Goal: Transaction & Acquisition: Purchase product/service

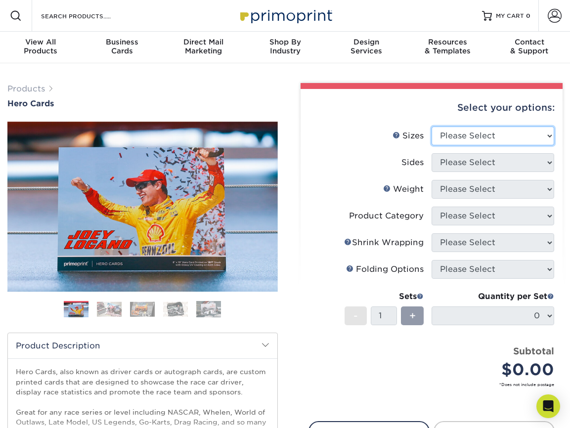
click at [551, 134] on select "Please Select 1.5" x 7" 4" x 6" 5" x 7" 6" x 8" 6" x 8.5" 6" x 9" 7" x 8.5" 7.5…" at bounding box center [493, 136] width 123 height 19
select select "6.00x8.00"
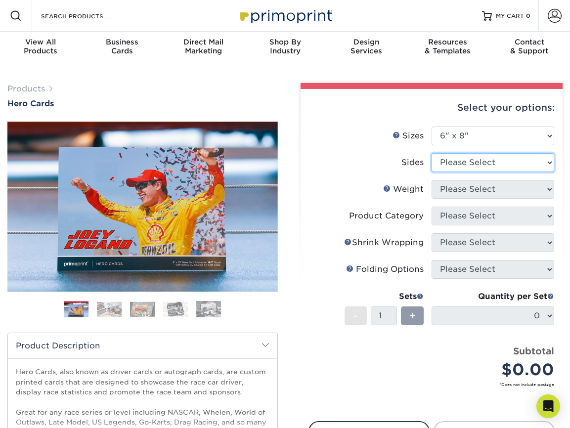
click at [548, 164] on select "Please Select Print Both Sides Print Front Only" at bounding box center [493, 162] width 123 height 19
select select "13abbda7-1d64-4f25-8bb2-c179b224825d"
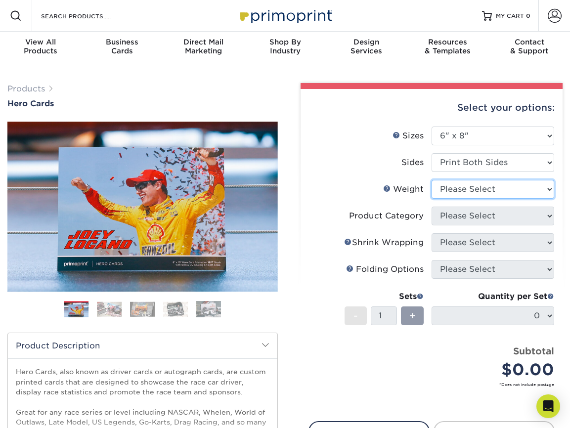
click at [548, 190] on select "Please Select 14PT 16PT" at bounding box center [493, 189] width 123 height 19
select select "16PT"
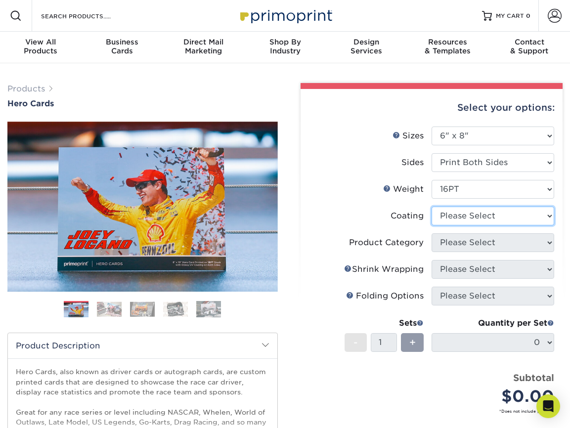
click at [544, 215] on select at bounding box center [493, 216] width 123 height 19
select select "121bb7b5-3b4d-429f-bd8d-bbf80e953313"
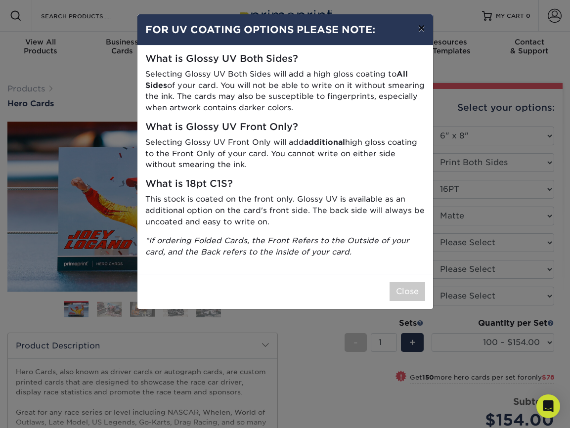
click at [416, 32] on button "×" at bounding box center [421, 28] width 23 height 28
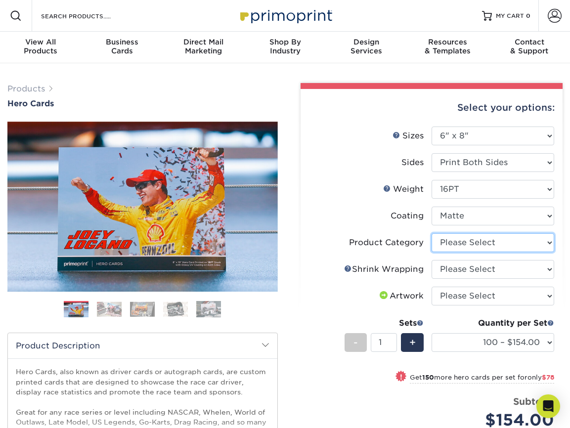
click at [504, 240] on select "Please Select Postcards" at bounding box center [493, 242] width 123 height 19
select select "9b7272e0-d6c8-4c3c-8e97-d3a1bcdab858"
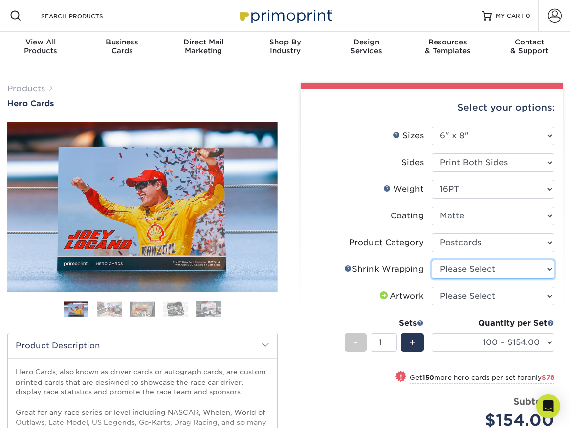
click at [500, 270] on select "Please Select No Shrink Wrapping Shrink Wrap 100 Per Package Shrink Wrap 50 Per…" at bounding box center [493, 269] width 123 height 19
select select "c8749376-e7da-41d0-b3dc-647faf84d907"
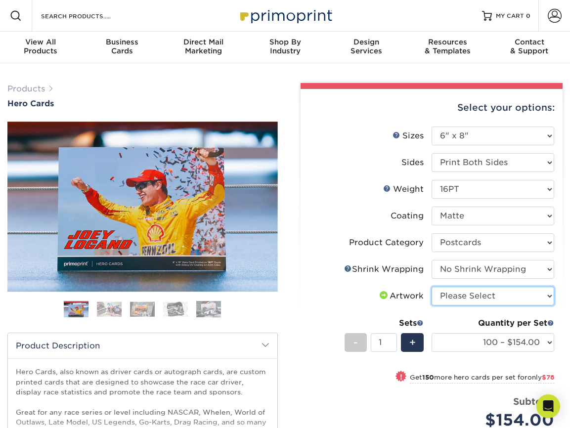
click at [501, 294] on select "Please Select I will upload files I need a design - $150" at bounding box center [493, 296] width 123 height 19
select select "upload"
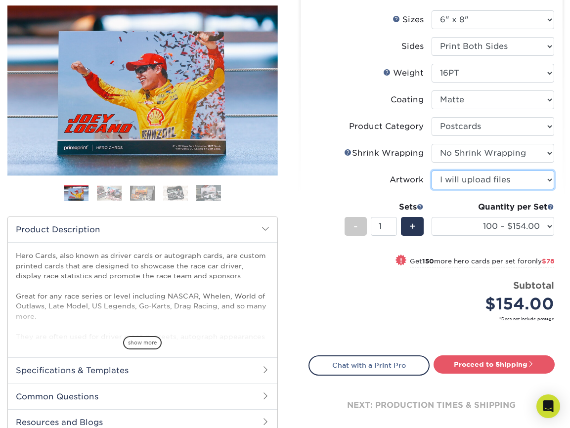
scroll to position [117, 0]
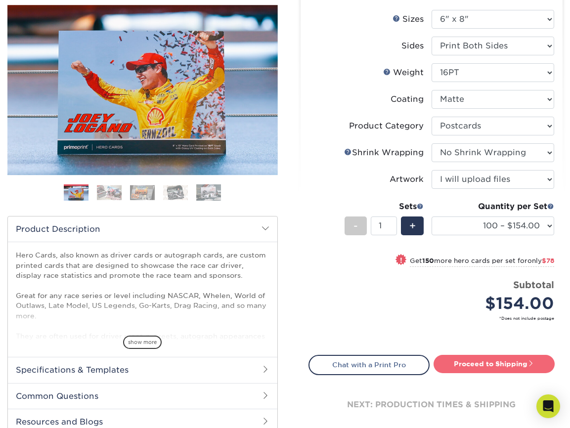
click at [486, 363] on link "Proceed to Shipping" at bounding box center [494, 364] width 121 height 18
type input "Set 1"
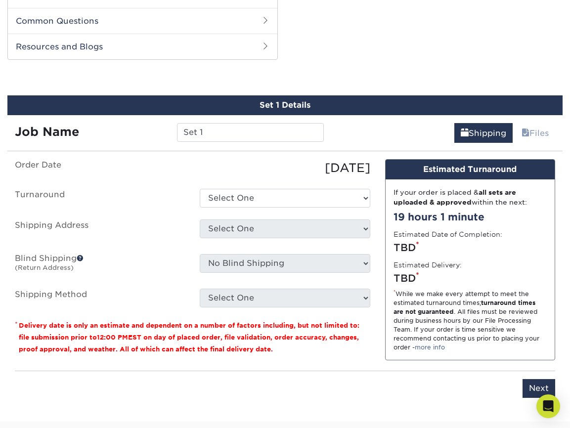
scroll to position [503, 0]
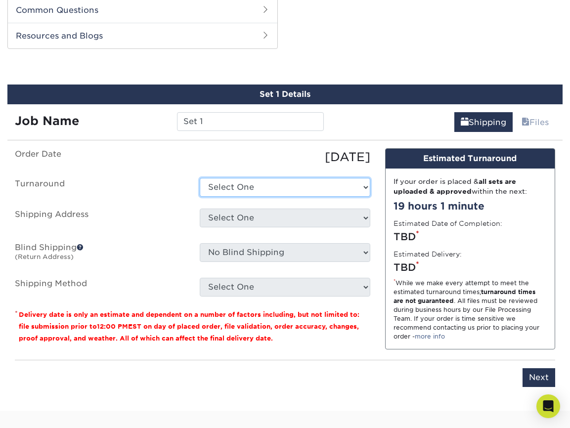
click at [362, 186] on select "Select One 2-4 Business Days 2 Day Next Business Day" at bounding box center [285, 187] width 170 height 19
select select "5f459a45-e7a0-453d-95bf-4cfb633caf31"
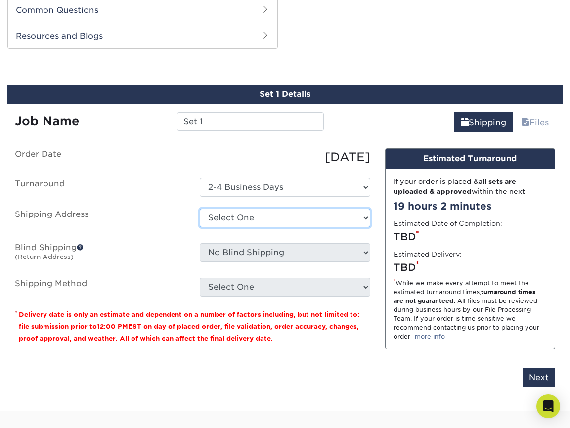
click at [362, 214] on select "Select One + Add New Address - Login" at bounding box center [285, 218] width 170 height 19
select select "newaddress"
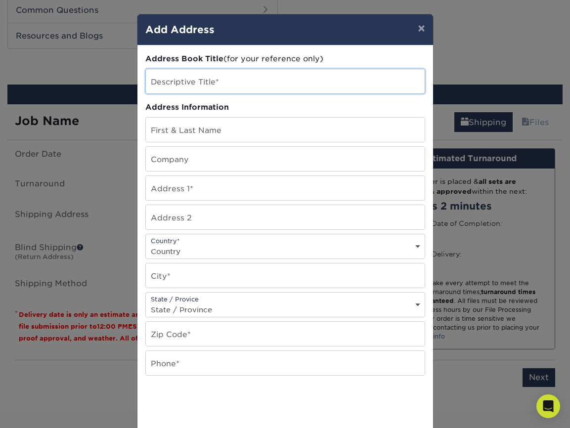
click at [266, 78] on input "text" at bounding box center [285, 81] width 279 height 24
type input "Race House"
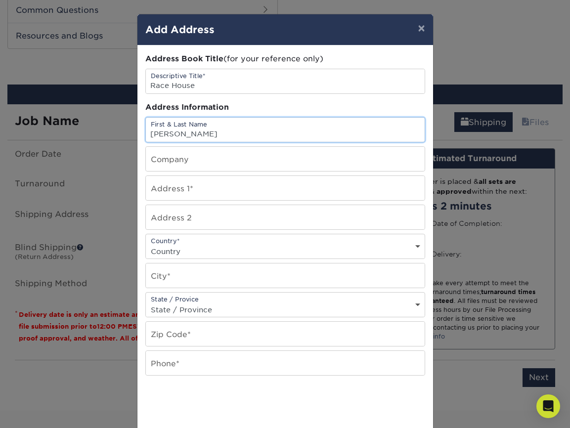
type input "[PERSON_NAME]"
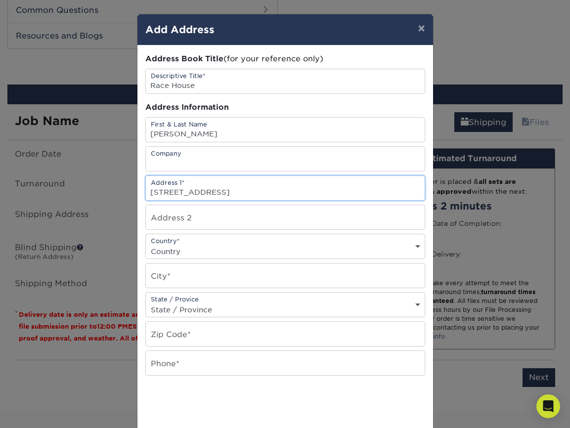
type input "[STREET_ADDRESS]"
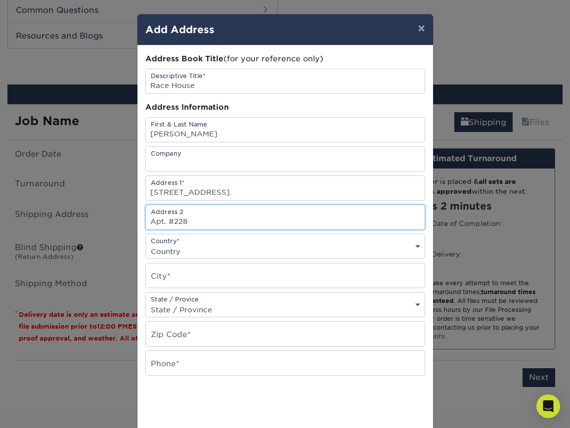
type input "Apt. #228"
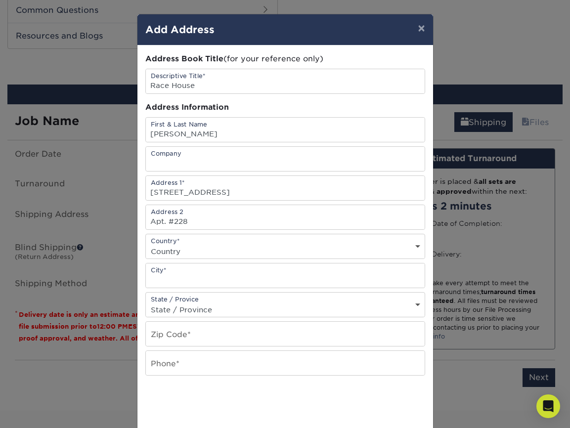
click at [230, 241] on div "Country* Country [GEOGRAPHIC_DATA] [GEOGRAPHIC_DATA] --------------------------…" at bounding box center [285, 246] width 280 height 25
click at [210, 253] on select "Country [GEOGRAPHIC_DATA] [GEOGRAPHIC_DATA] ----------------------------- [GEOG…" at bounding box center [285, 251] width 279 height 14
select select "US"
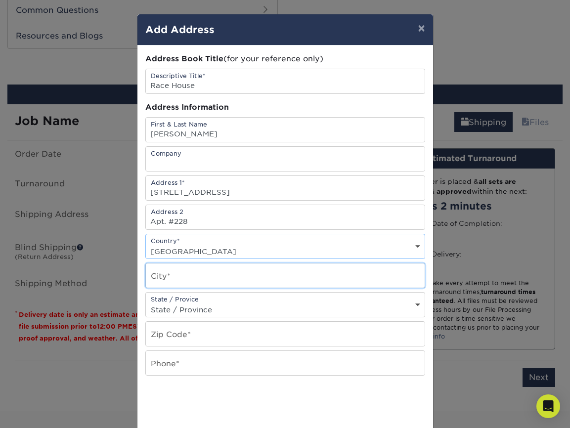
click at [203, 273] on input "text" at bounding box center [285, 276] width 279 height 24
type input "[GEOGRAPHIC_DATA]"
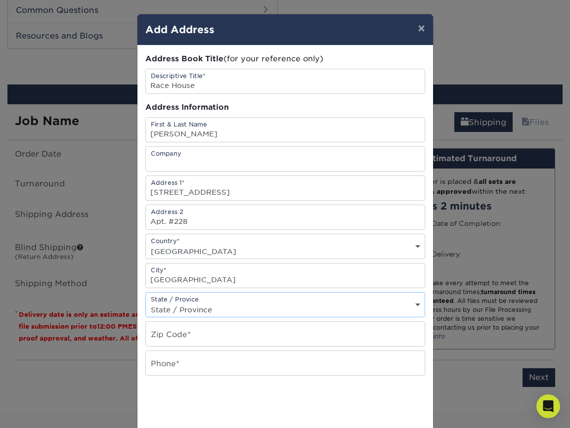
select select "NE"
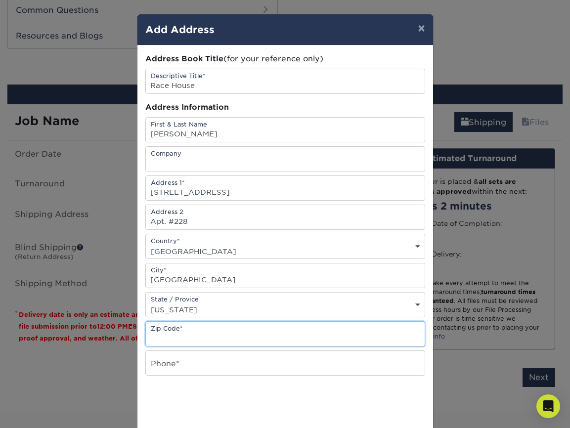
type input "N"
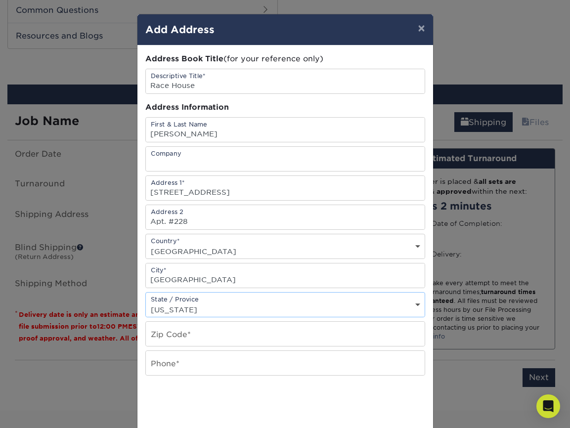
click at [201, 303] on select "State / Province [US_STATE] [US_STATE] [US_STATE] [US_STATE] [US_STATE] [US_STA…" at bounding box center [285, 310] width 279 height 14
select select "NC"
click at [198, 338] on input "text" at bounding box center [285, 334] width 279 height 24
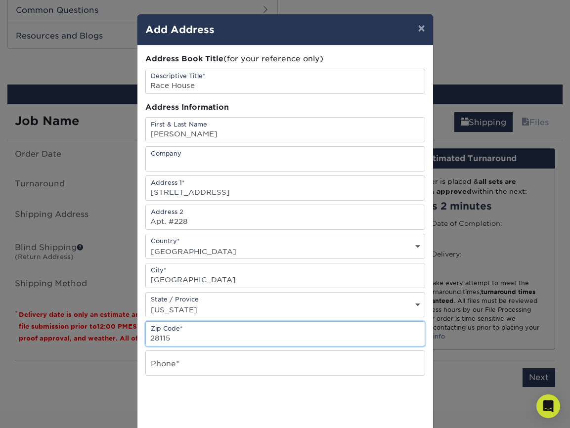
type input "28115"
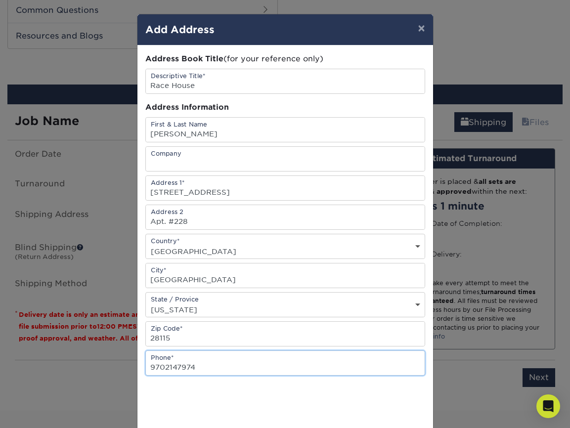
type input "9702147974"
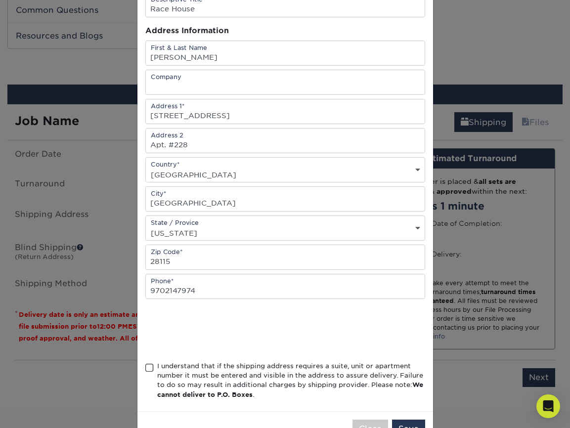
scroll to position [77, 0]
click at [149, 369] on span at bounding box center [149, 367] width 8 height 9
click at [0, 0] on input "I understand that if the shipping address requires a suite, unit or apartment n…" at bounding box center [0, 0] width 0 height 0
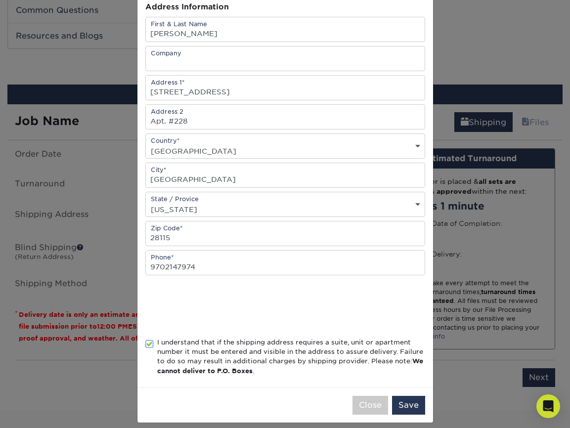
scroll to position [109, 0]
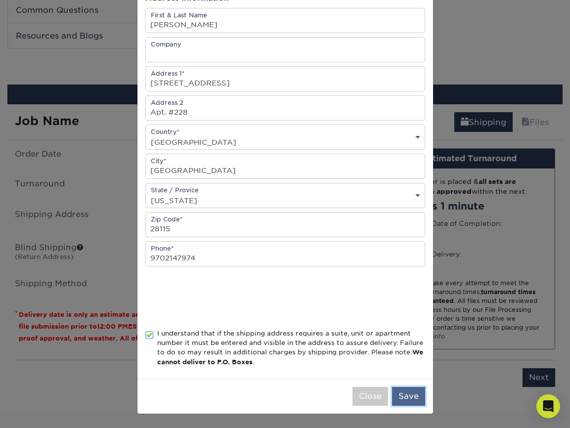
click at [408, 397] on button "Save" at bounding box center [408, 396] width 33 height 19
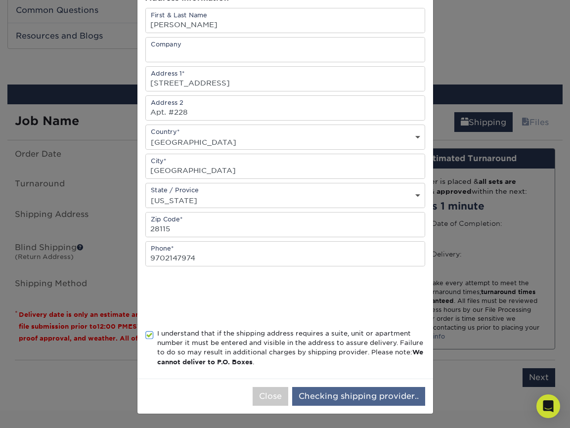
scroll to position [0, 0]
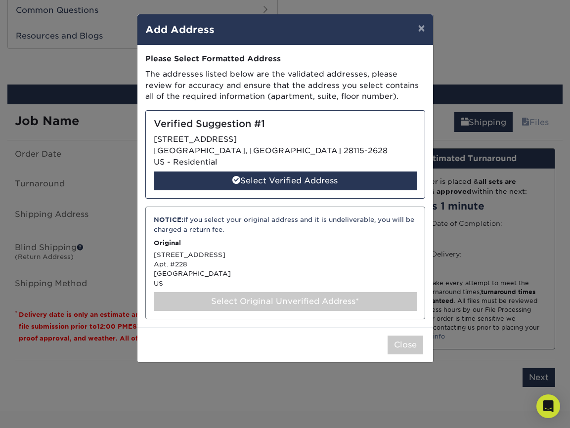
click at [299, 301] on div "Select Original Unverified Address*" at bounding box center [285, 301] width 263 height 19
select select "284961"
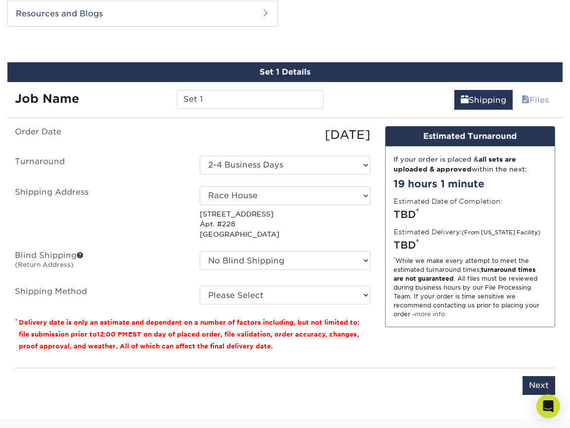
scroll to position [526, 0]
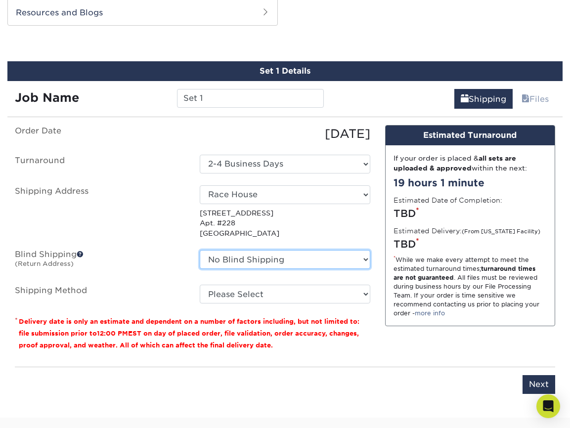
click at [299, 253] on select "No Blind Shipping + Add New Address" at bounding box center [285, 259] width 170 height 19
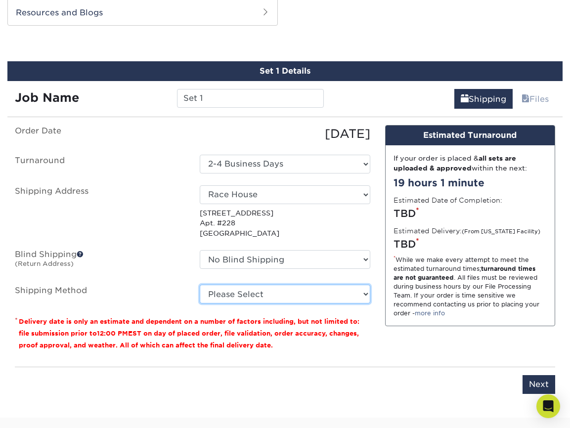
click at [282, 294] on select "Please Select Ground Shipping (+$34.62) 3 Day Shipping Service (+$39.21) 2 Day …" at bounding box center [285, 294] width 170 height 19
select select "03"
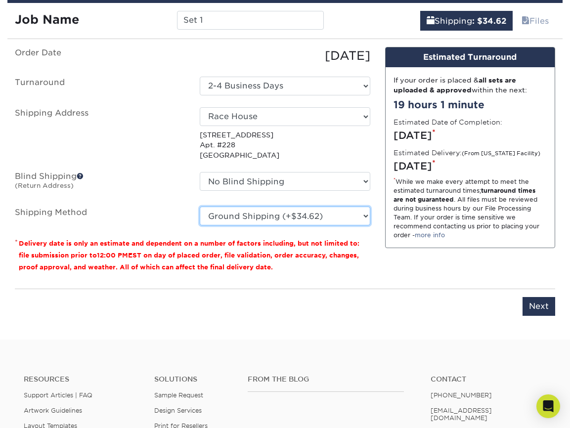
scroll to position [605, 0]
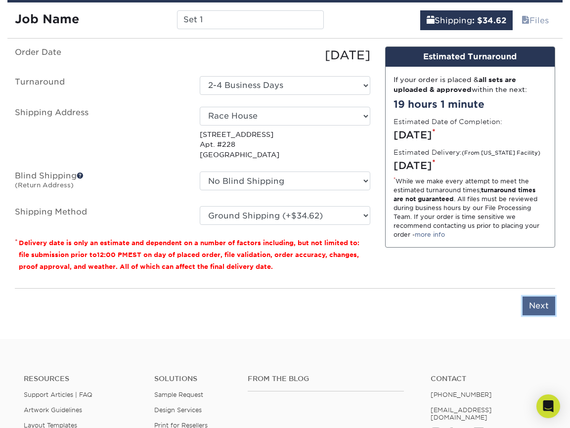
click at [531, 301] on input "Next" at bounding box center [539, 306] width 33 height 19
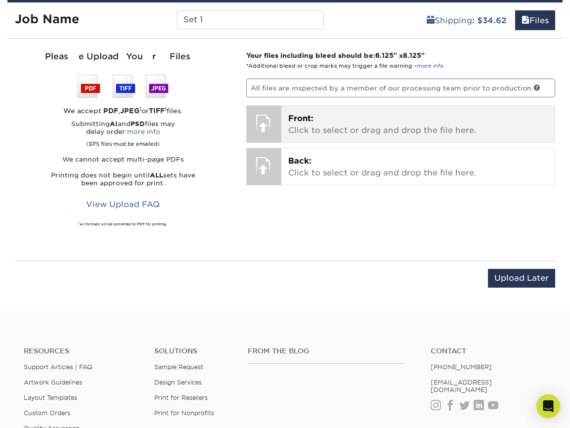
click at [347, 127] on p "Front: Click to select or drag and drop the file here." at bounding box center [418, 125] width 260 height 24
click at [396, 123] on p "Front: Click to select or drag and drop the file here." at bounding box center [418, 125] width 260 height 24
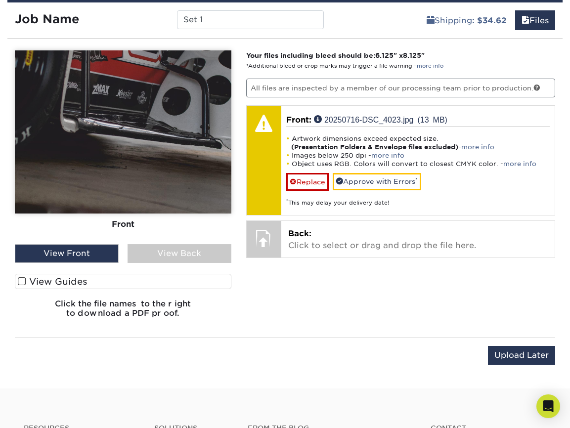
click at [241, 265] on div "Your files including bleed should be: 6.125 " x 8.125 " *Additional bleed or cr…" at bounding box center [401, 187] width 324 height 275
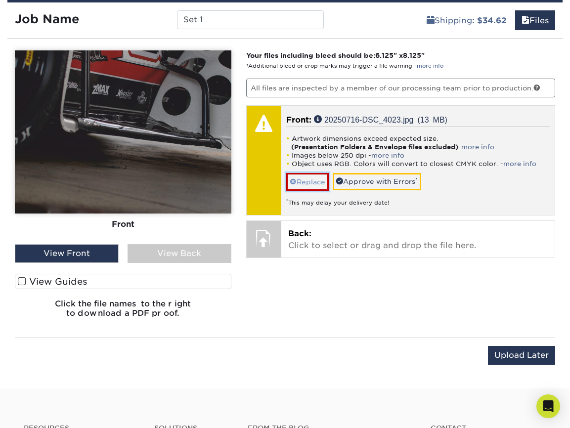
click at [311, 180] on link "Replace" at bounding box center [307, 181] width 43 height 17
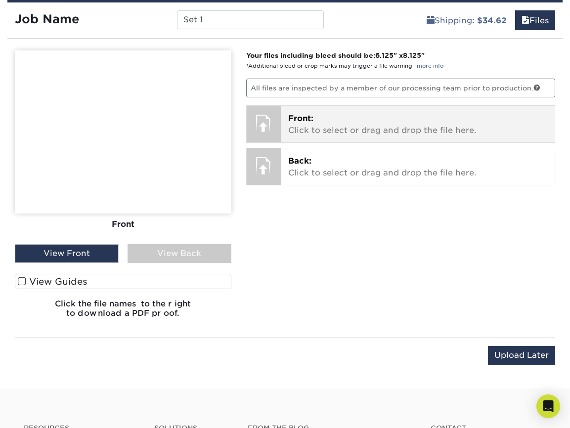
click at [316, 118] on p "Front: Click to select or drag and drop the file here." at bounding box center [418, 125] width 260 height 24
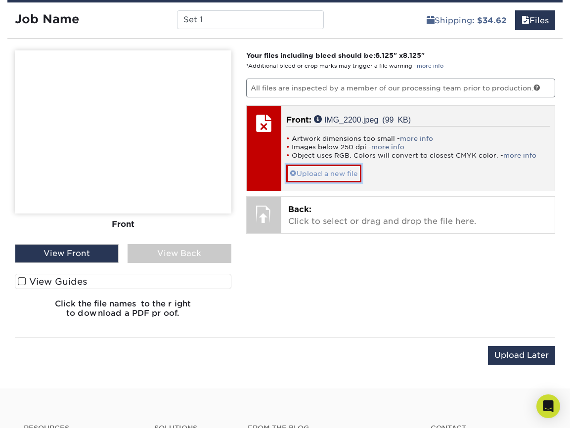
click at [338, 172] on link "Upload a new file" at bounding box center [323, 173] width 75 height 17
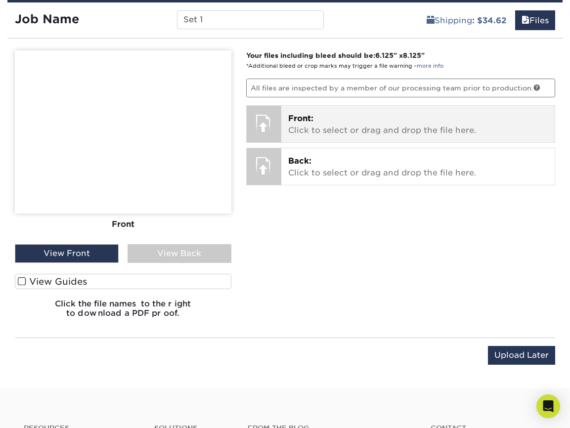
click at [337, 126] on p "Front: Click to select or drag and drop the file here." at bounding box center [418, 125] width 260 height 24
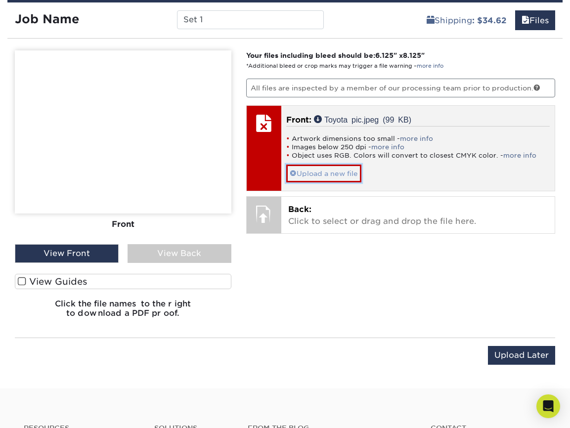
click at [338, 167] on link "Upload a new file" at bounding box center [323, 173] width 75 height 17
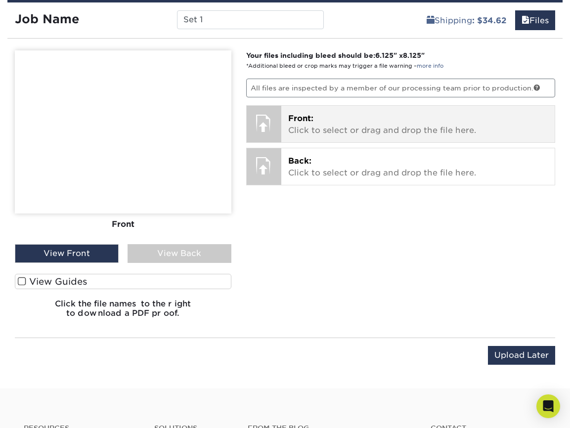
click at [339, 125] on p "Front: Click to select or drag and drop the file here." at bounding box center [418, 125] width 260 height 24
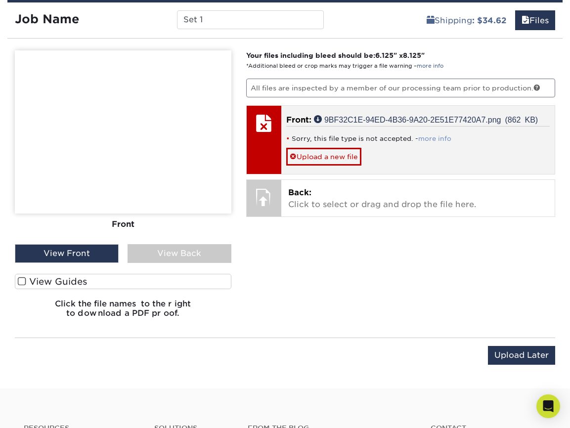
click at [432, 138] on link "more info" at bounding box center [434, 138] width 33 height 7
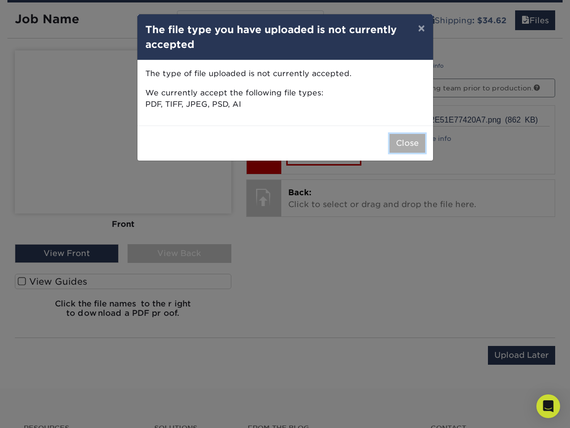
click at [409, 146] on button "Close" at bounding box center [408, 143] width 36 height 19
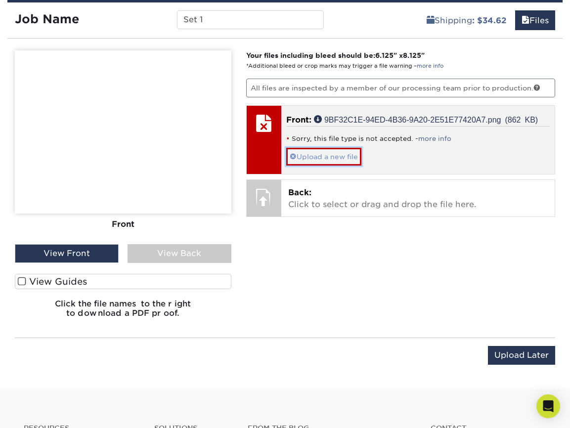
click at [344, 157] on link "Upload a new file" at bounding box center [323, 156] width 75 height 17
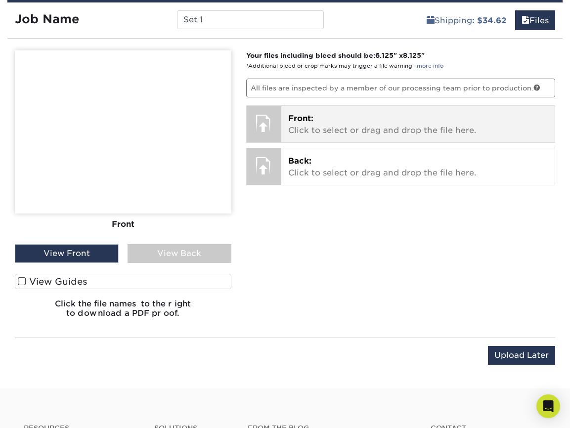
click at [347, 124] on p "Front: Click to select or drag and drop the file here." at bounding box center [418, 125] width 260 height 24
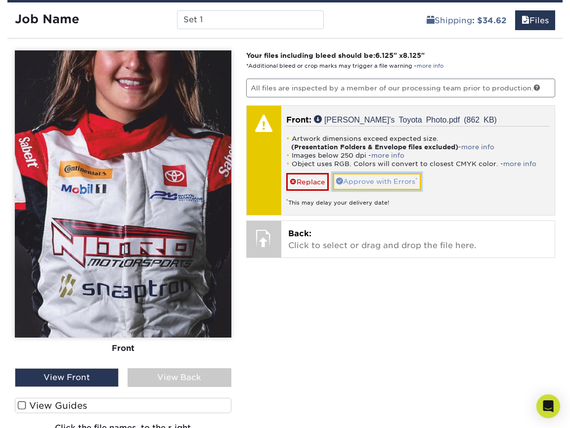
click at [394, 179] on link "Approve with Errors *" at bounding box center [377, 181] width 89 height 17
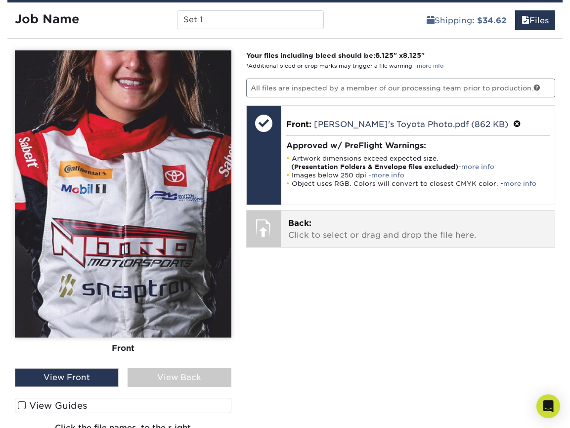
click at [356, 236] on p "Back: Click to select or drag and drop the file here." at bounding box center [418, 230] width 260 height 24
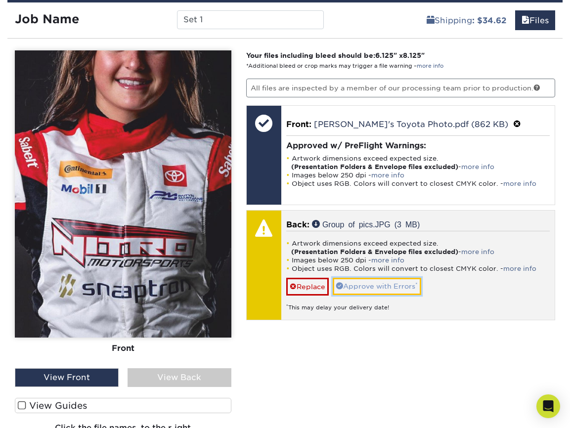
click at [413, 283] on link "Approve with Errors *" at bounding box center [377, 286] width 89 height 17
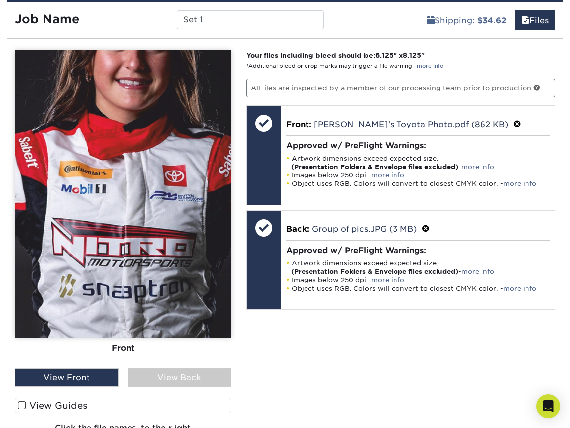
click at [189, 371] on div "View Back" at bounding box center [180, 377] width 104 height 19
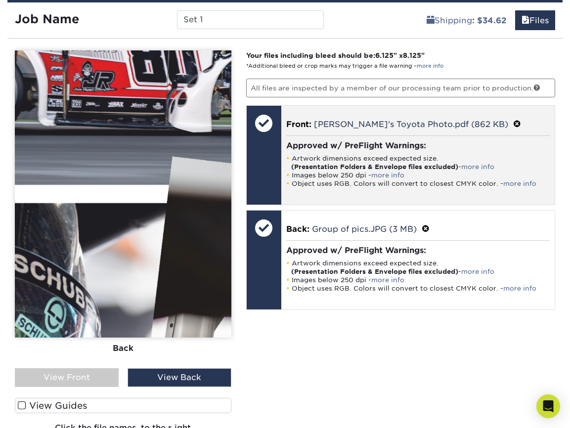
click at [513, 121] on span at bounding box center [517, 124] width 8 height 9
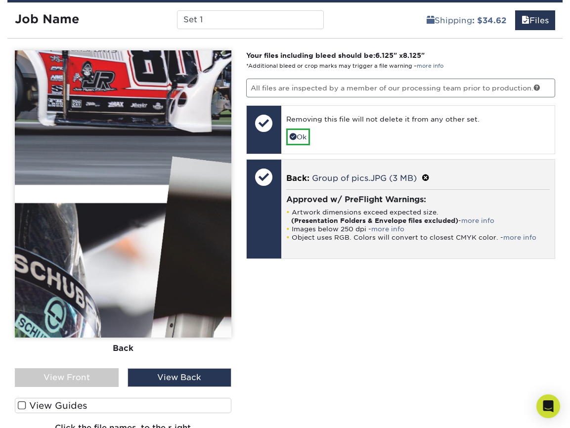
click at [426, 174] on span at bounding box center [426, 178] width 8 height 9
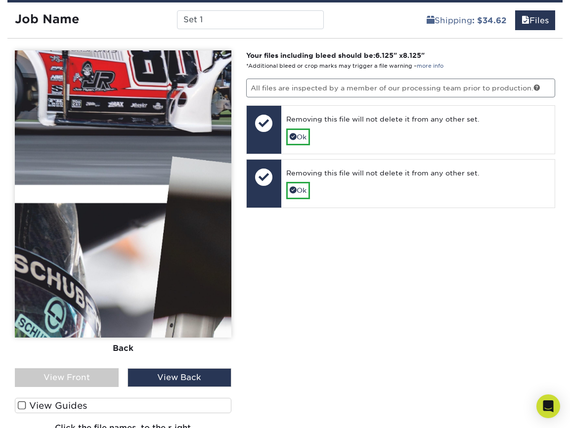
click at [369, 330] on div "Your files including bleed should be: 6.125 " x 8.125 " *Additional bleed or cr…" at bounding box center [401, 250] width 324 height 400
